Goal: Transaction & Acquisition: Subscribe to service/newsletter

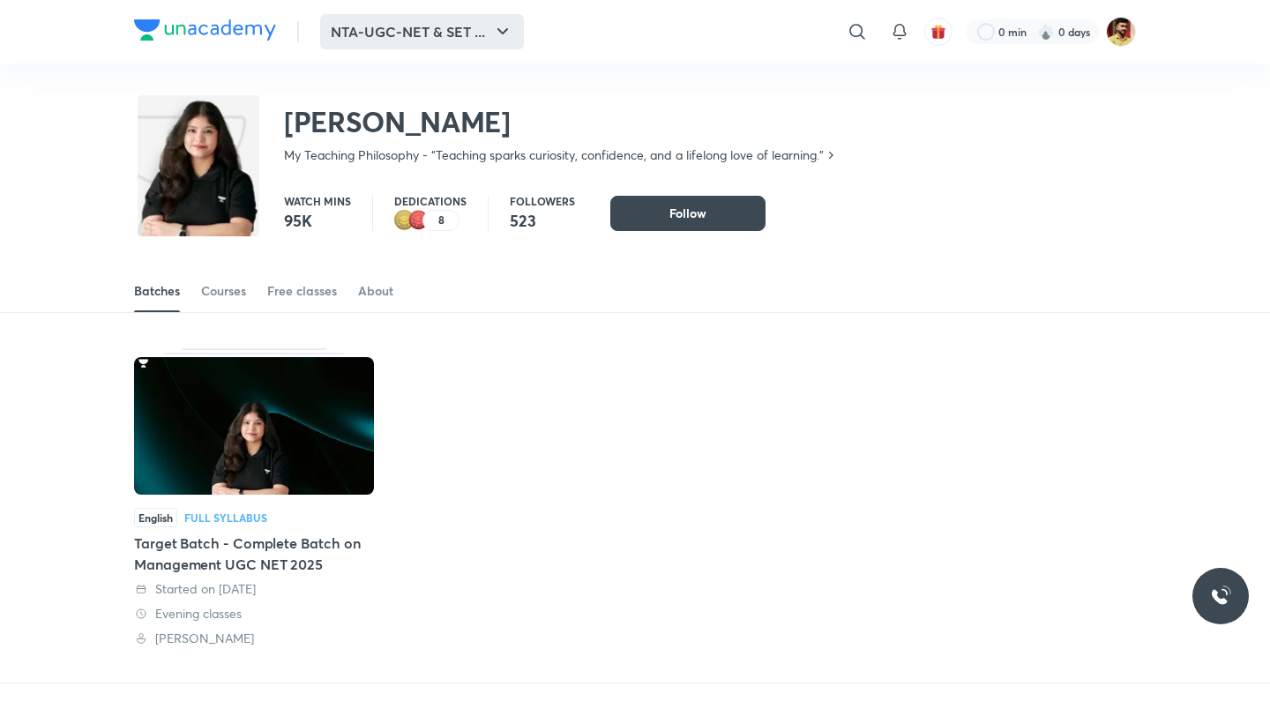
click at [448, 27] on button "NTA-UGC-NET & SET ..." at bounding box center [422, 31] width 204 height 35
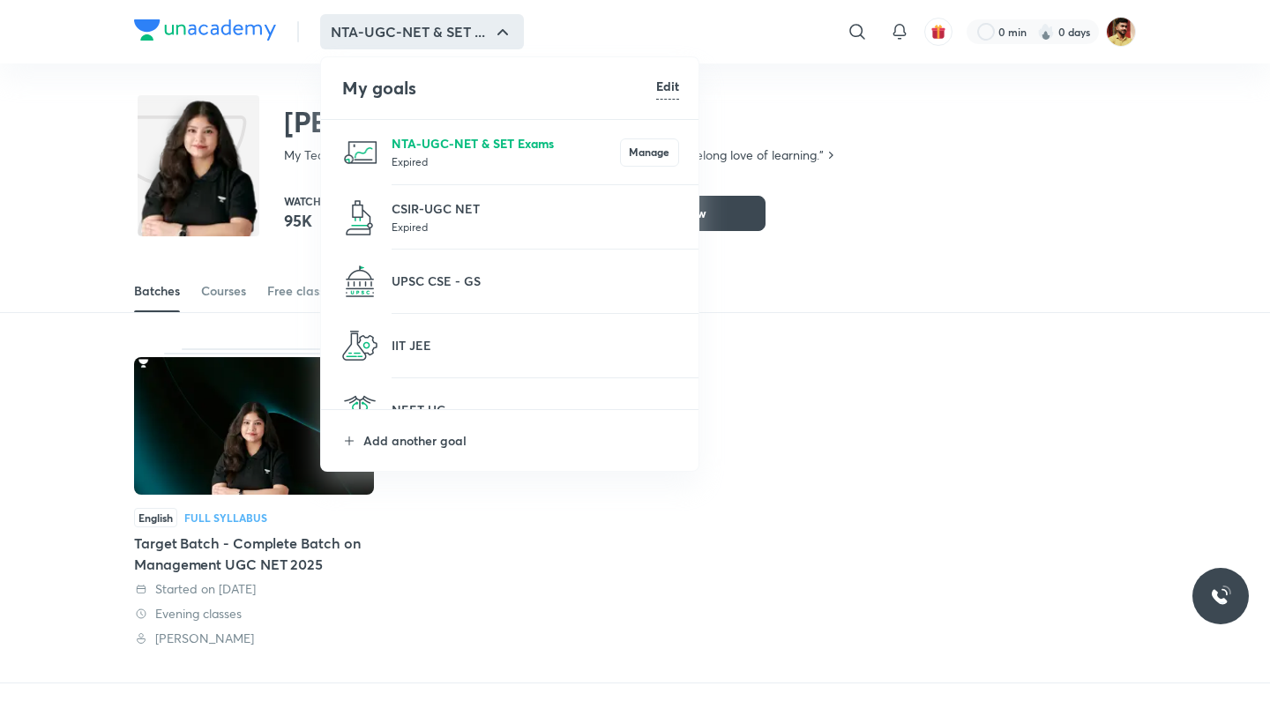
click at [438, 145] on p "NTA-UGC-NET & SET Exams" at bounding box center [506, 143] width 228 height 19
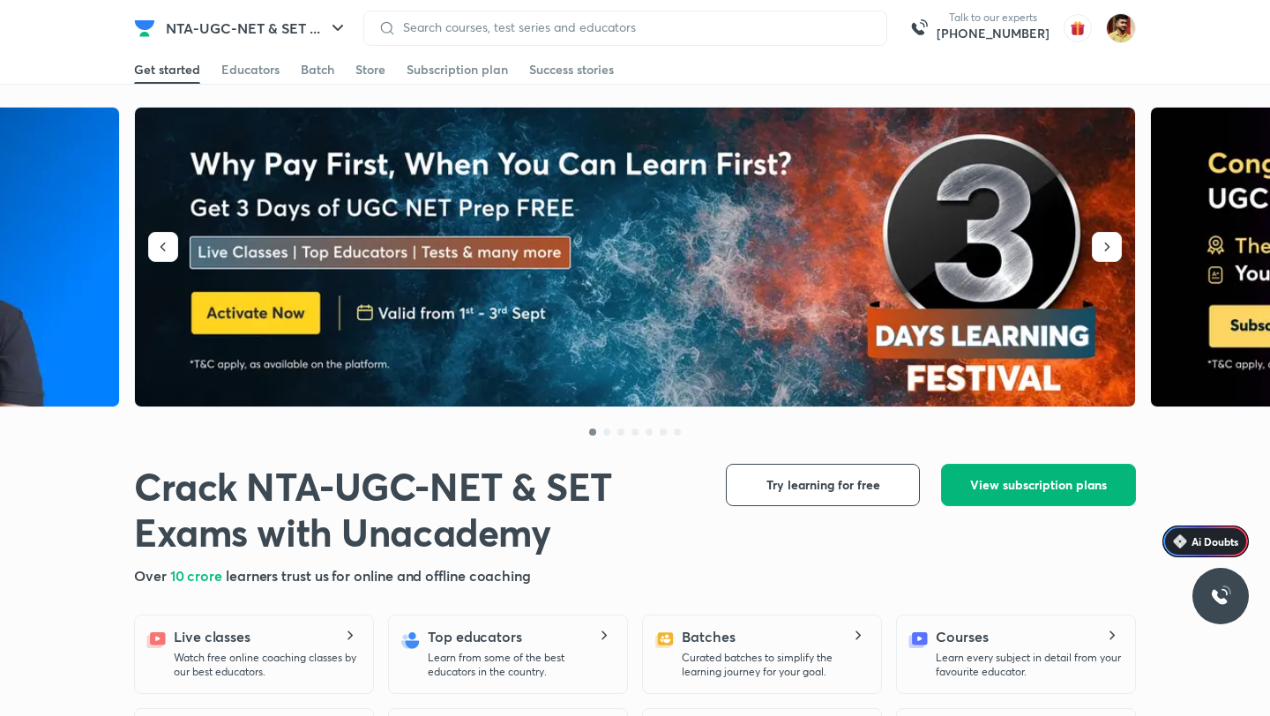
click at [993, 502] on button "View subscription plans" at bounding box center [1038, 485] width 195 height 42
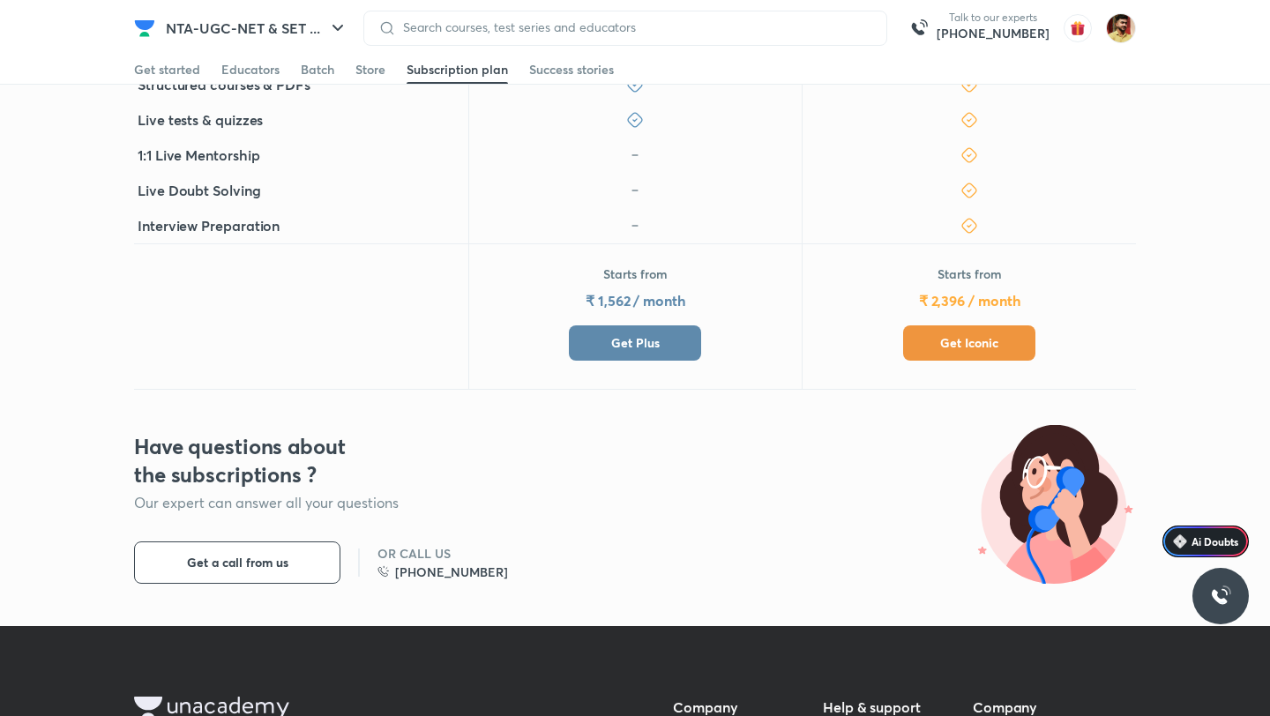
scroll to position [504, 0]
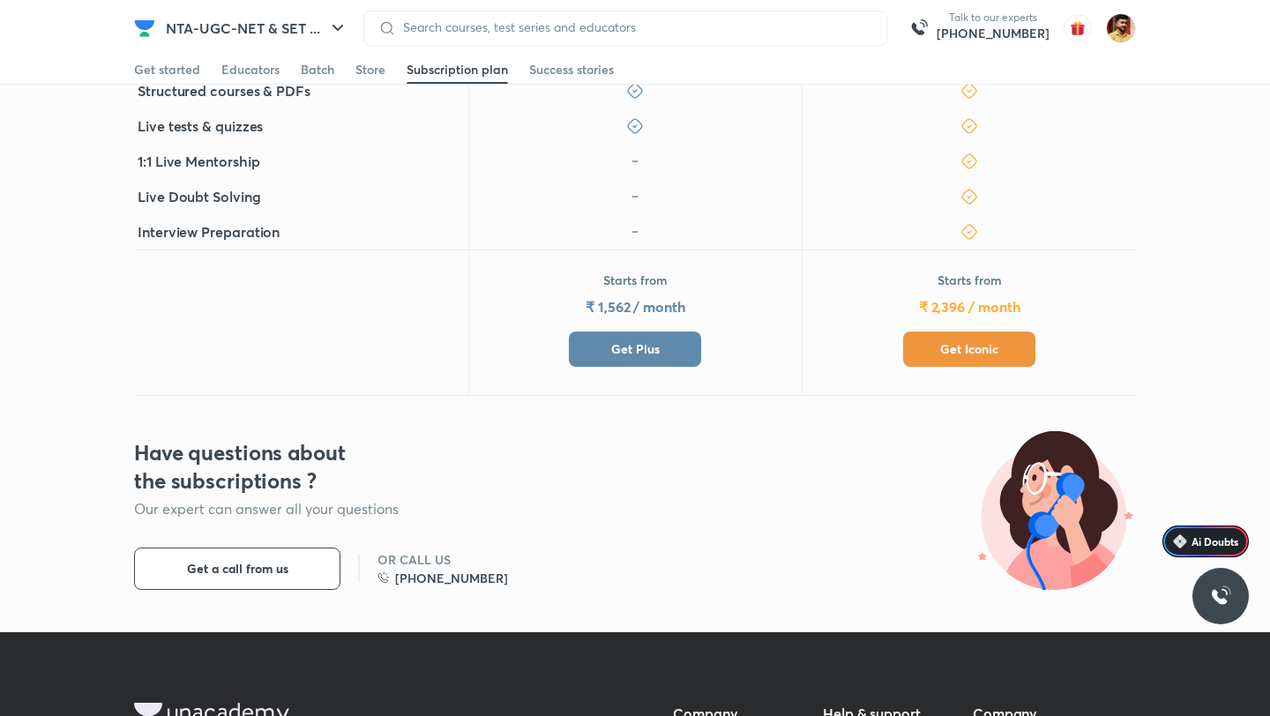
click at [632, 348] on span "Get Plus" at bounding box center [635, 349] width 49 height 18
